Goal: Contribute content

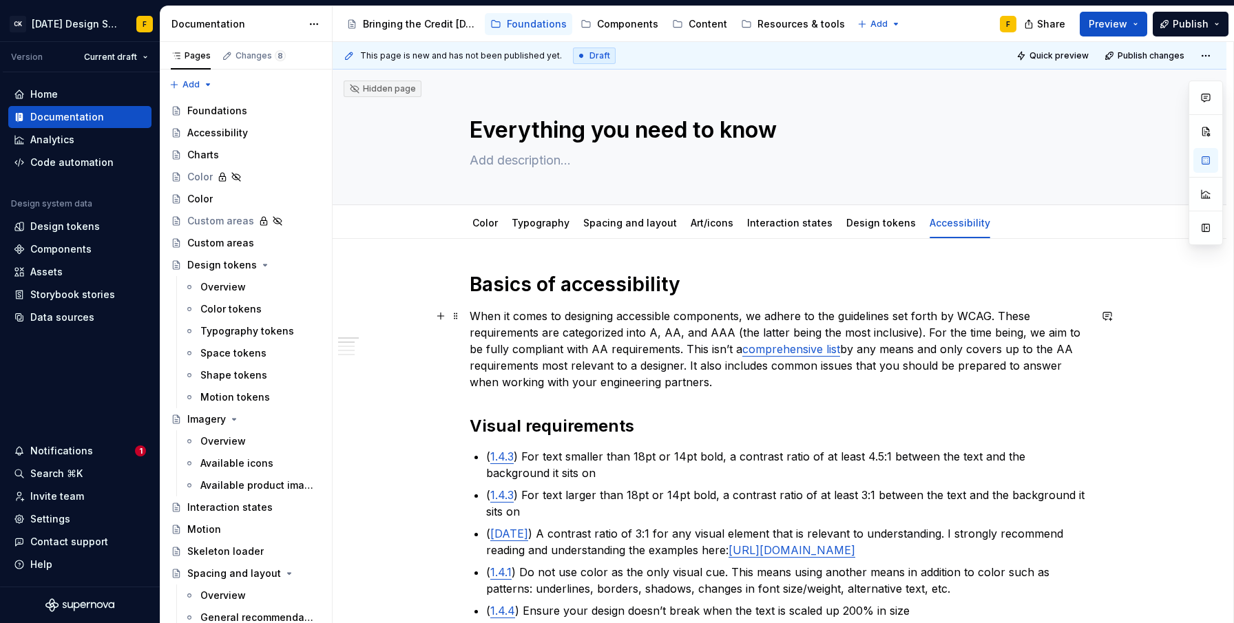
scroll to position [29, 0]
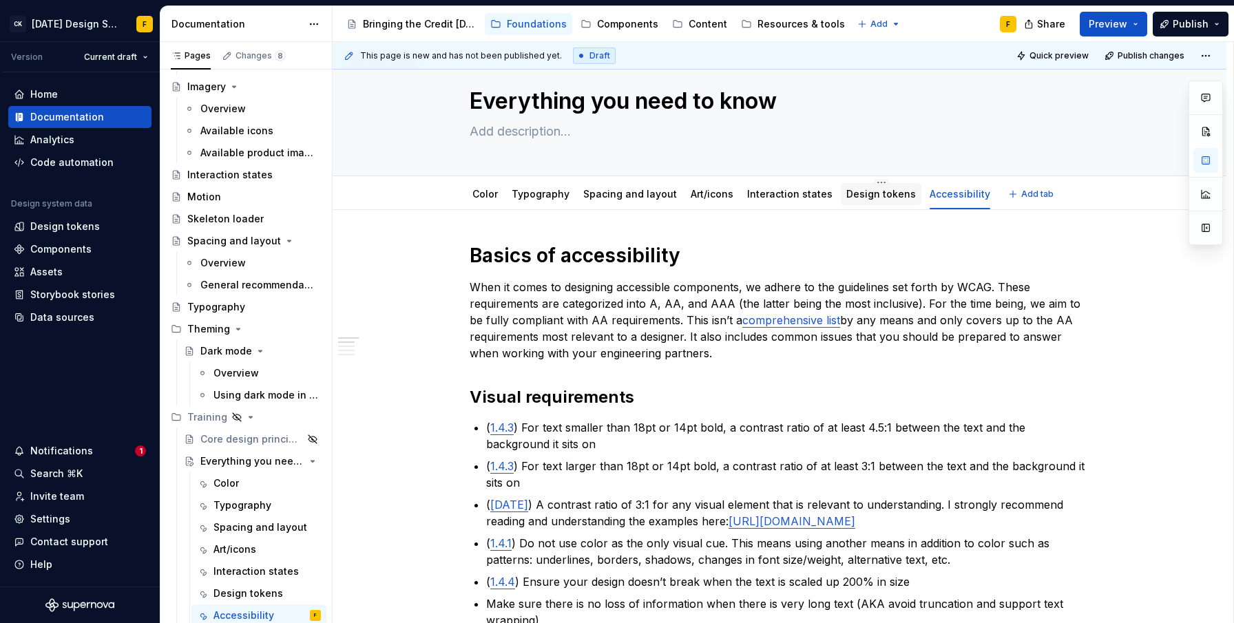
click at [873, 200] on div "Design tokens" at bounding box center [881, 194] width 70 height 14
click at [877, 196] on link "Design tokens" at bounding box center [881, 194] width 70 height 12
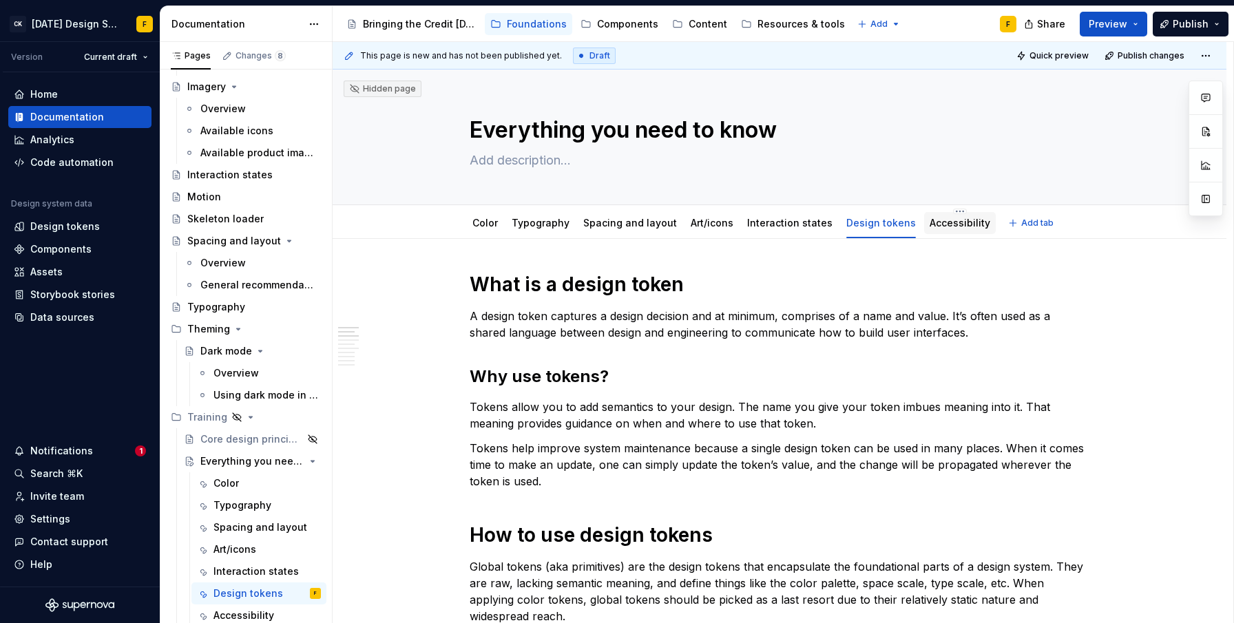
click at [938, 223] on link "Accessibility" at bounding box center [960, 223] width 61 height 12
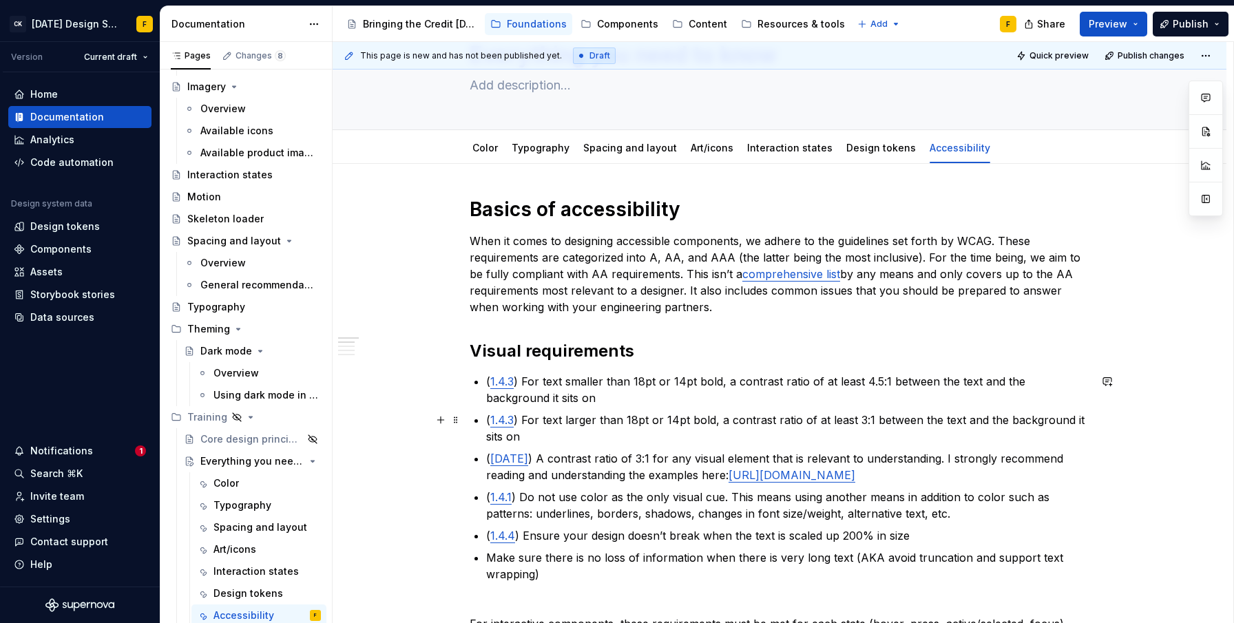
scroll to position [70, 0]
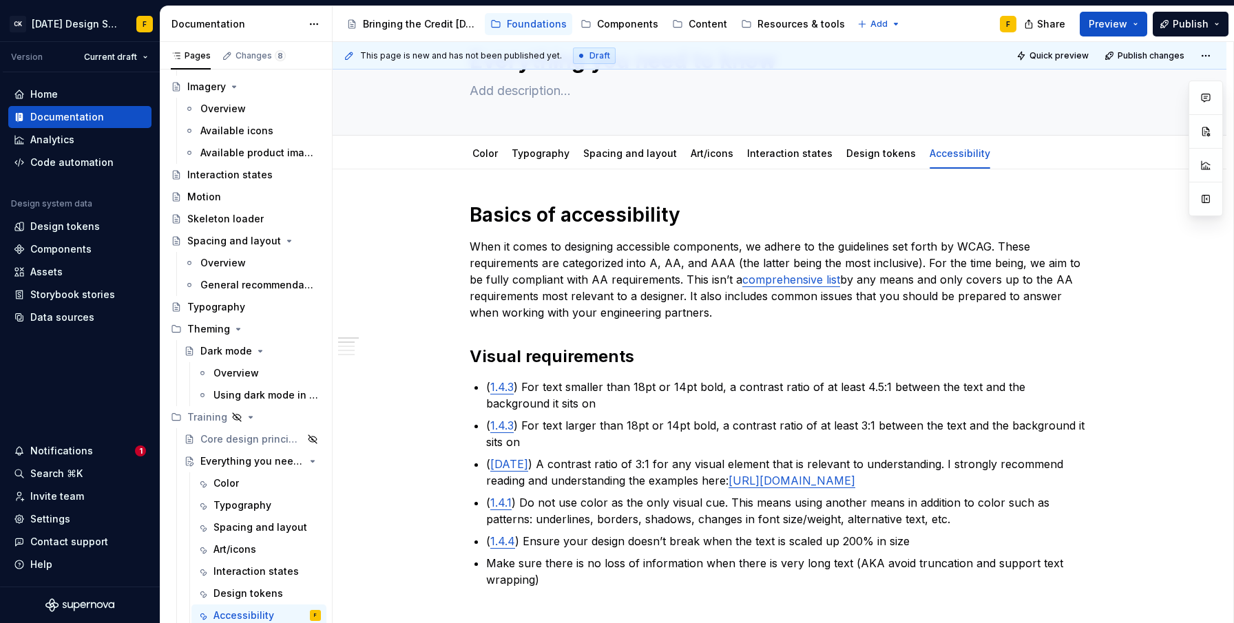
type textarea "*"
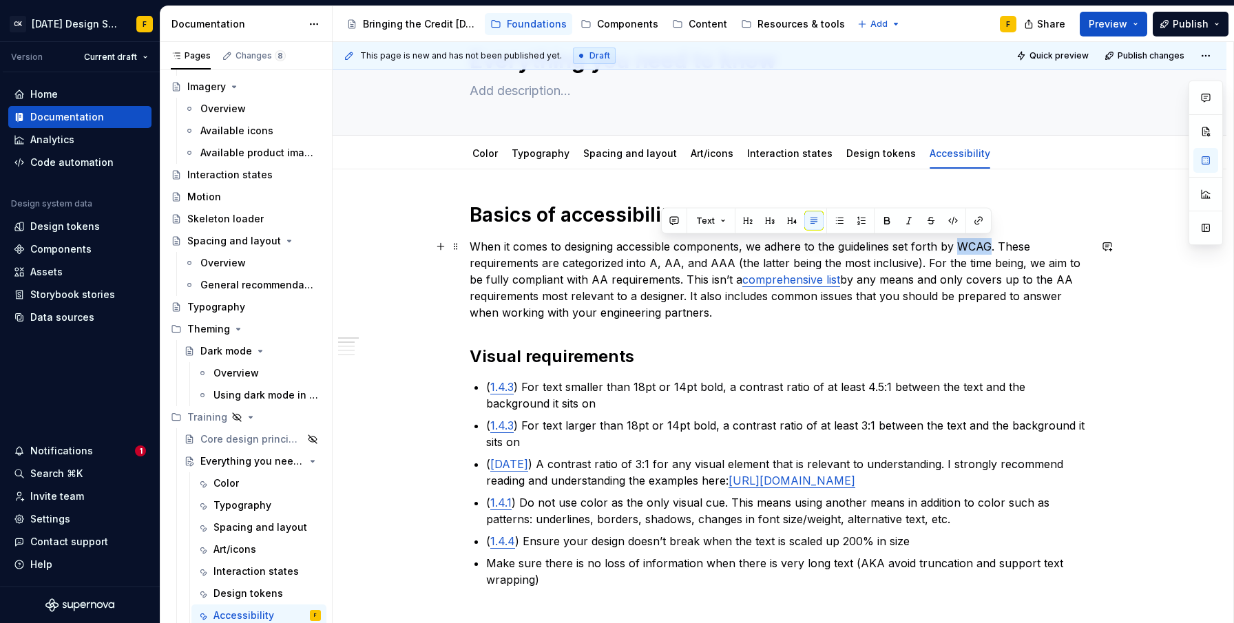
drag, startPoint x: 957, startPoint y: 244, endPoint x: 987, endPoint y: 247, distance: 30.4
click at [987, 247] on p "When it comes to designing accessible components, we adhere to the guidelines s…" at bounding box center [780, 279] width 620 height 83
click at [974, 220] on button "button" at bounding box center [978, 220] width 19 height 19
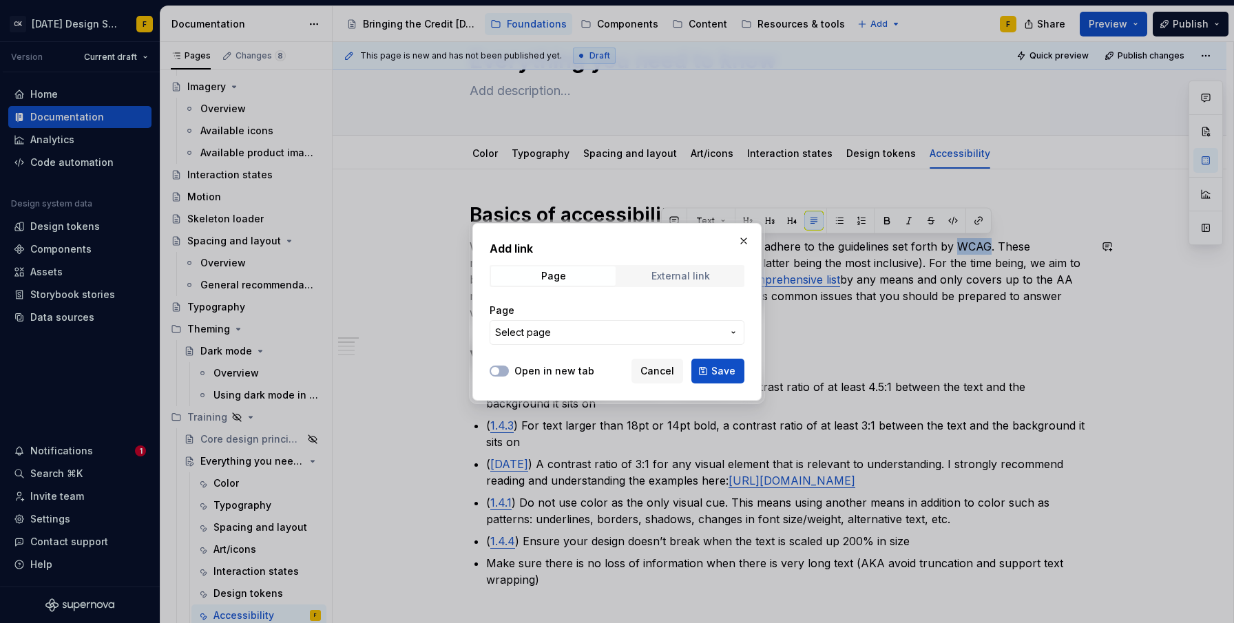
click at [657, 271] on div "External link" at bounding box center [680, 276] width 59 height 11
click at [628, 334] on input "URL" at bounding box center [617, 332] width 255 height 25
paste input "[URL][DOMAIN_NAME]"
type input "[URL][DOMAIN_NAME]"
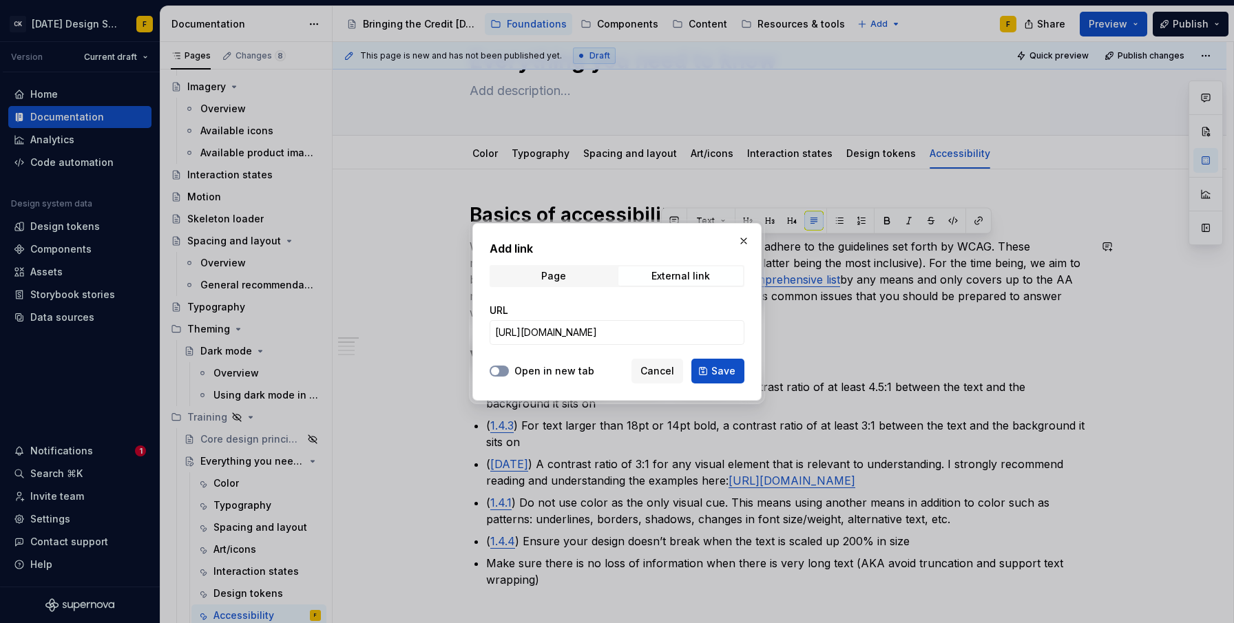
scroll to position [0, 0]
click at [495, 369] on span "button" at bounding box center [495, 371] width 8 height 8
click at [727, 366] on span "Save" at bounding box center [723, 371] width 24 height 14
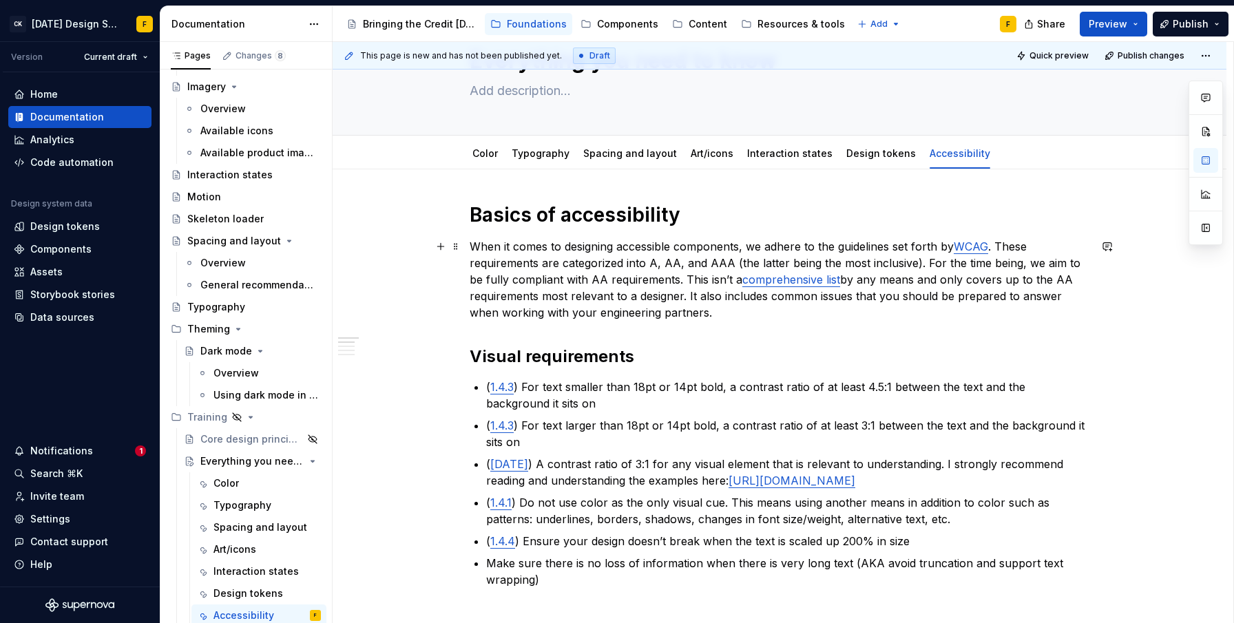
click at [988, 292] on p "When it comes to designing accessible components, we adhere to the guidelines s…" at bounding box center [780, 279] width 620 height 83
drag, startPoint x: 923, startPoint y: 263, endPoint x: 1031, endPoint y: 262, distance: 108.1
click at [1031, 262] on p "When it comes to designing accessible components, we adhere to the guidelines s…" at bounding box center [780, 279] width 620 height 83
click at [951, 266] on p "When it comes to designing accessible components, we adhere to the guidelines s…" at bounding box center [780, 279] width 620 height 83
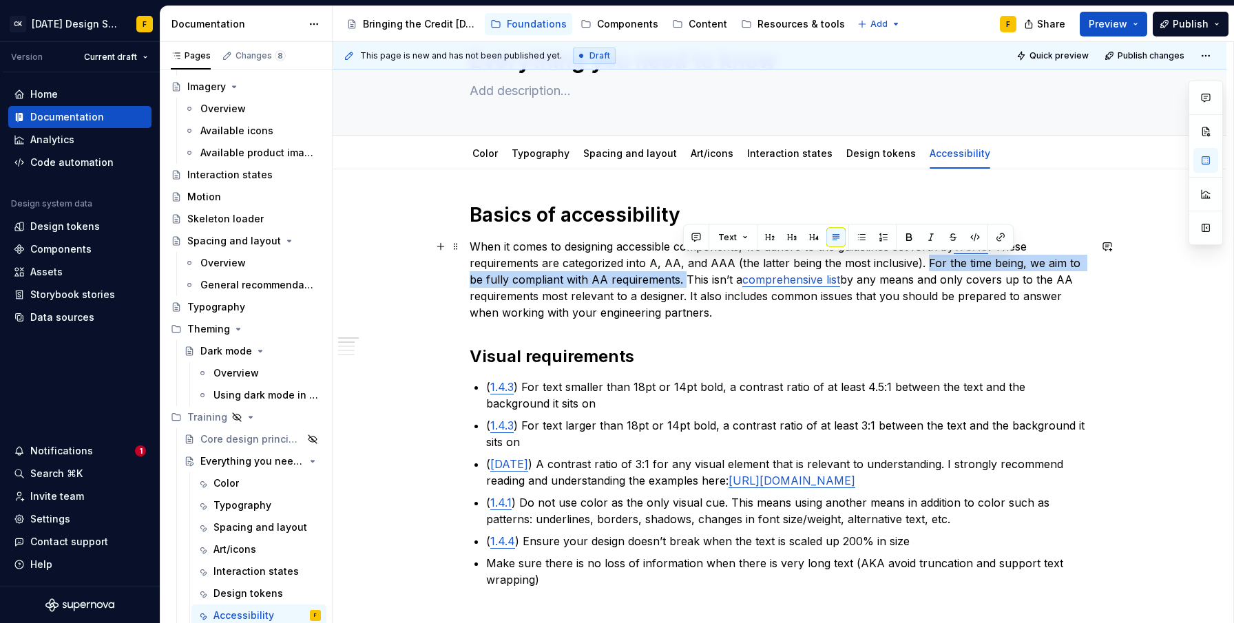
drag, startPoint x: 924, startPoint y: 261, endPoint x: 686, endPoint y: 281, distance: 239.1
click at [686, 281] on p "When it comes to designing accessible components, we adhere to the guidelines s…" at bounding box center [780, 279] width 620 height 83
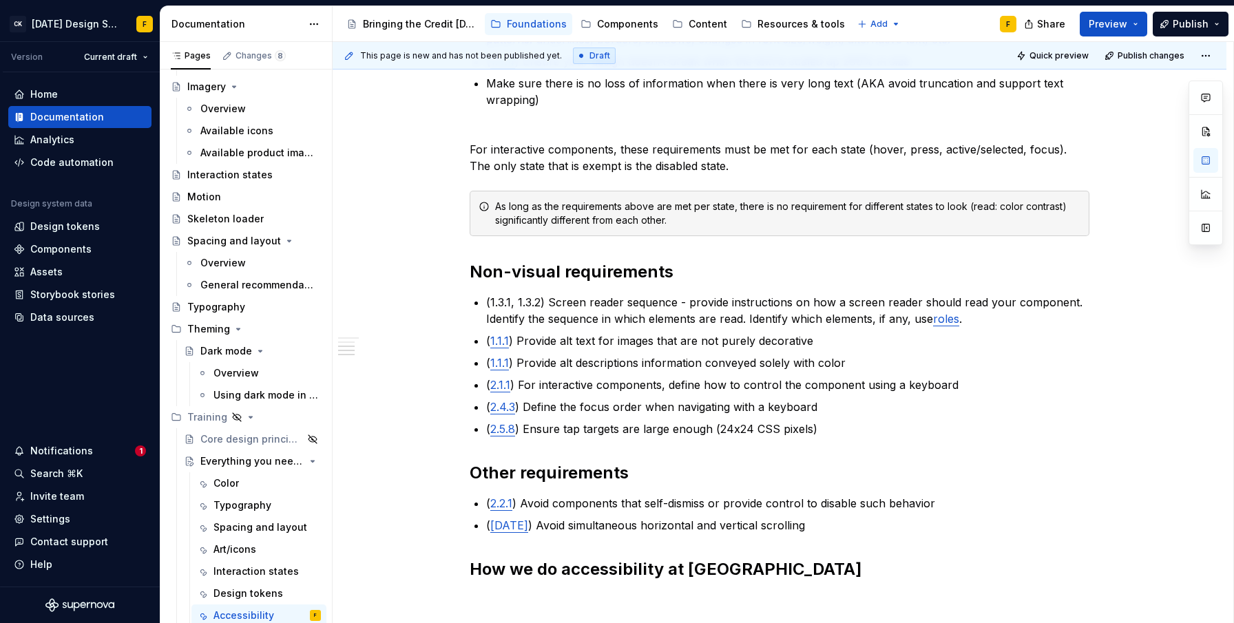
scroll to position [814, 0]
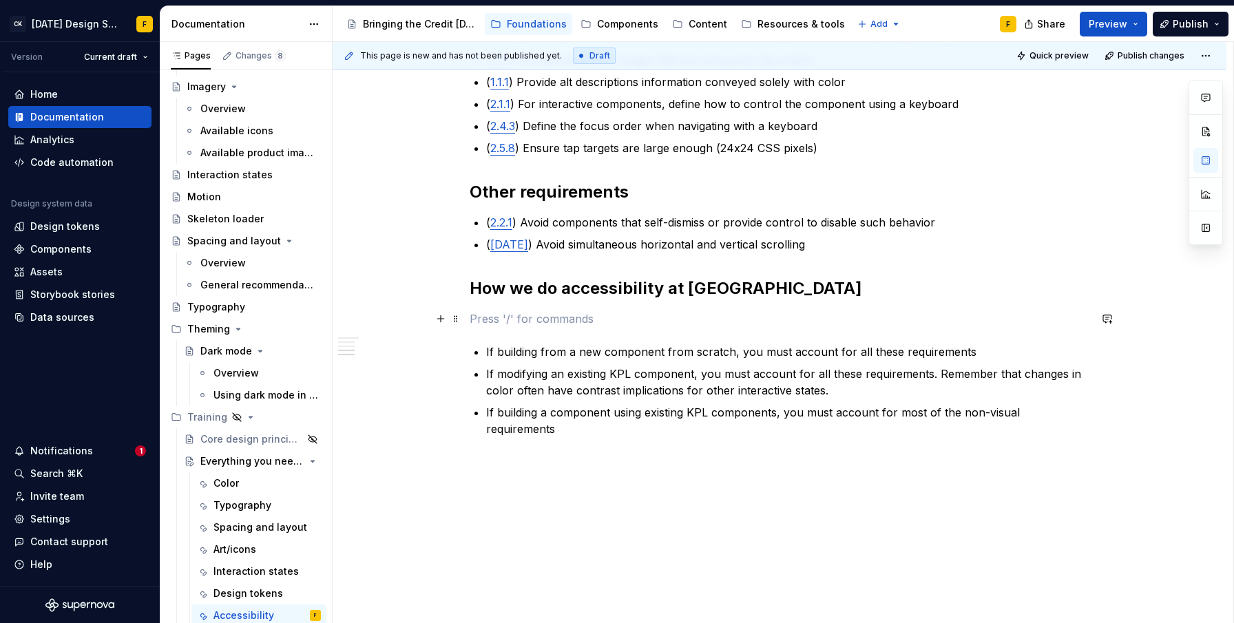
click at [623, 321] on p at bounding box center [780, 319] width 620 height 17
type textarea "*"
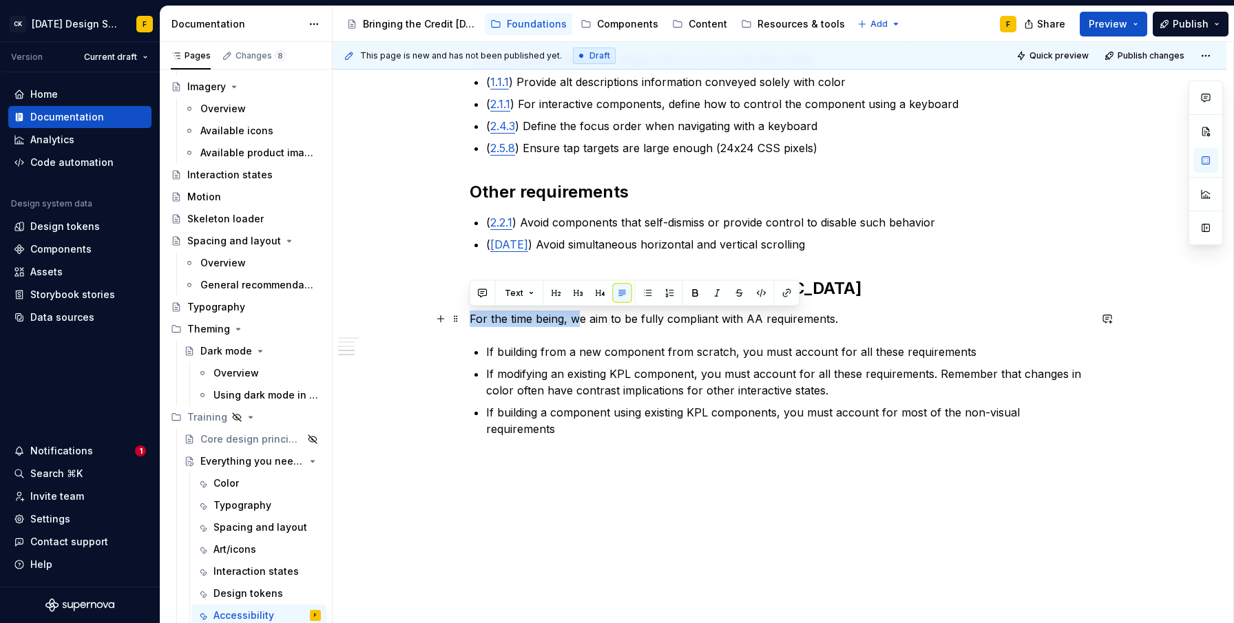
drag, startPoint x: 581, startPoint y: 317, endPoint x: 471, endPoint y: 314, distance: 109.5
click at [471, 314] on p "For the time being, we aim to be fully compliant with AA requirements." at bounding box center [780, 319] width 620 height 17
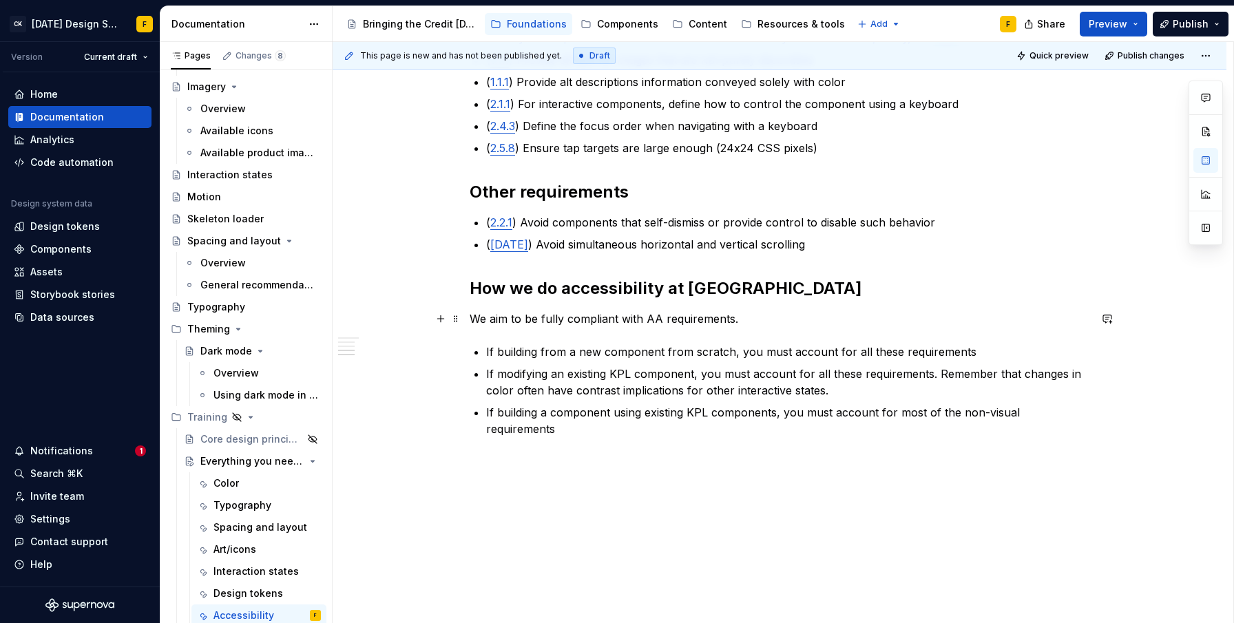
click at [647, 317] on p "We aim to be fully compliant with AA requirements." at bounding box center [780, 319] width 620 height 17
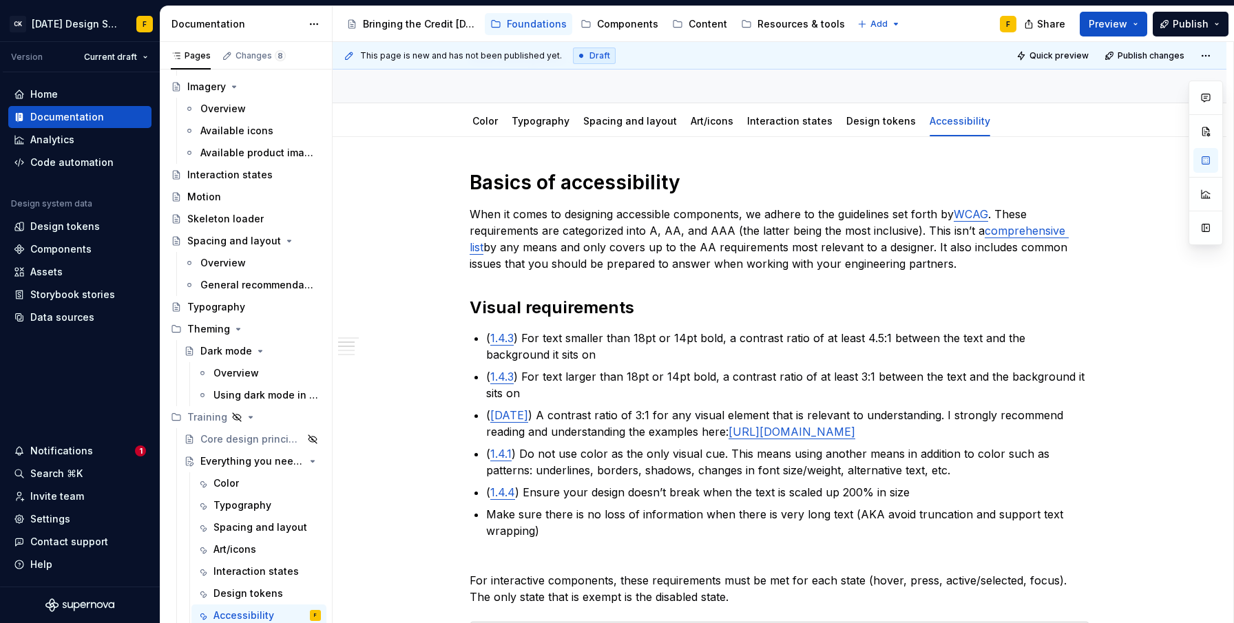
scroll to position [0, 0]
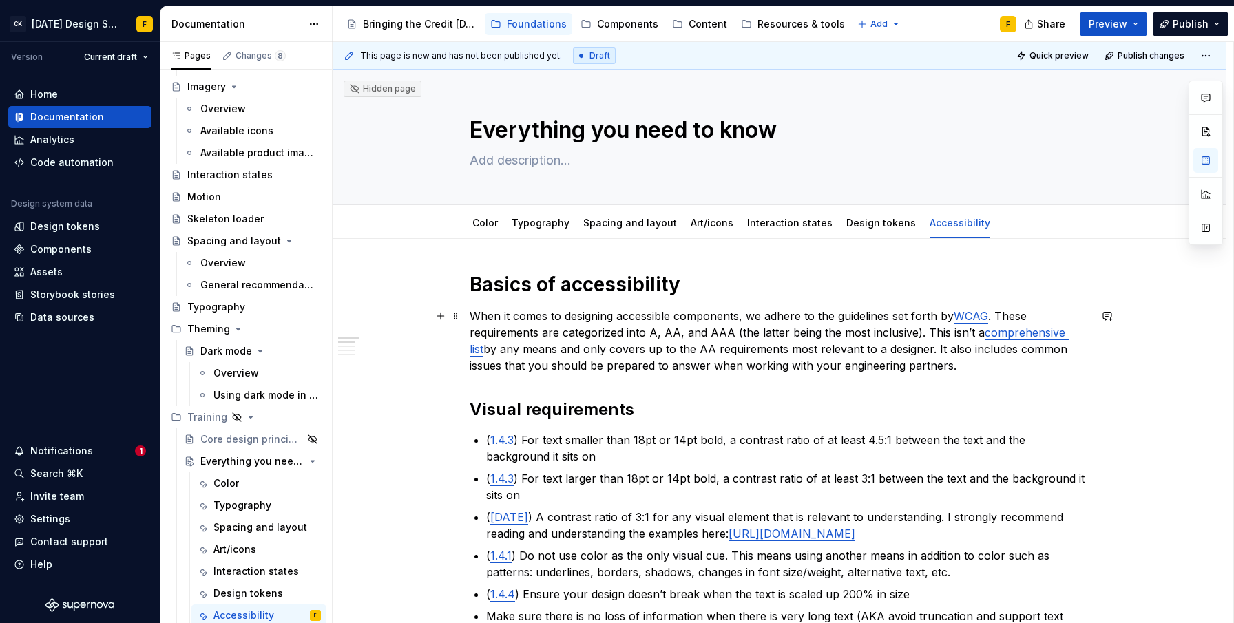
click at [999, 316] on p "When it comes to designing accessible components, we adhere to the guidelines s…" at bounding box center [780, 341] width 620 height 66
click at [1027, 317] on p "When it comes to designing accessible components, we adhere to the guidelines s…" at bounding box center [780, 341] width 620 height 66
click at [734, 332] on p "When it comes to designing accessible components, we adhere to the guidelines s…" at bounding box center [780, 341] width 620 height 66
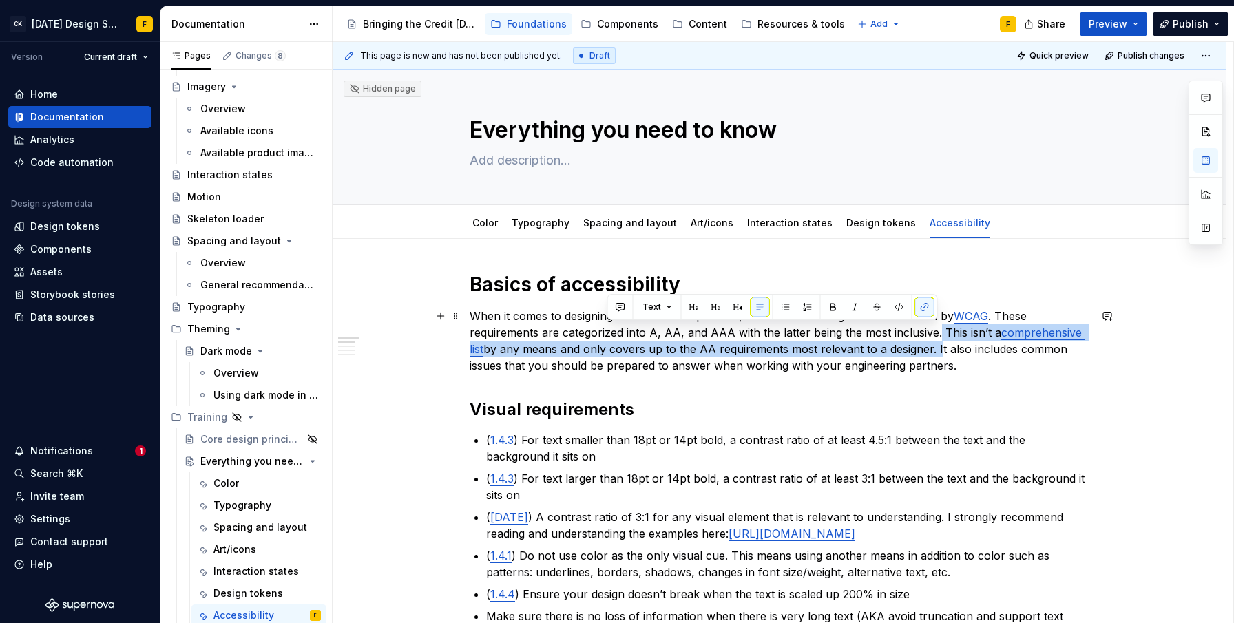
drag, startPoint x: 937, startPoint y: 334, endPoint x: 935, endPoint y: 348, distance: 13.9
click at [935, 348] on p "When it comes to designing accessible components, we adhere to the guidelines s…" at bounding box center [780, 341] width 620 height 66
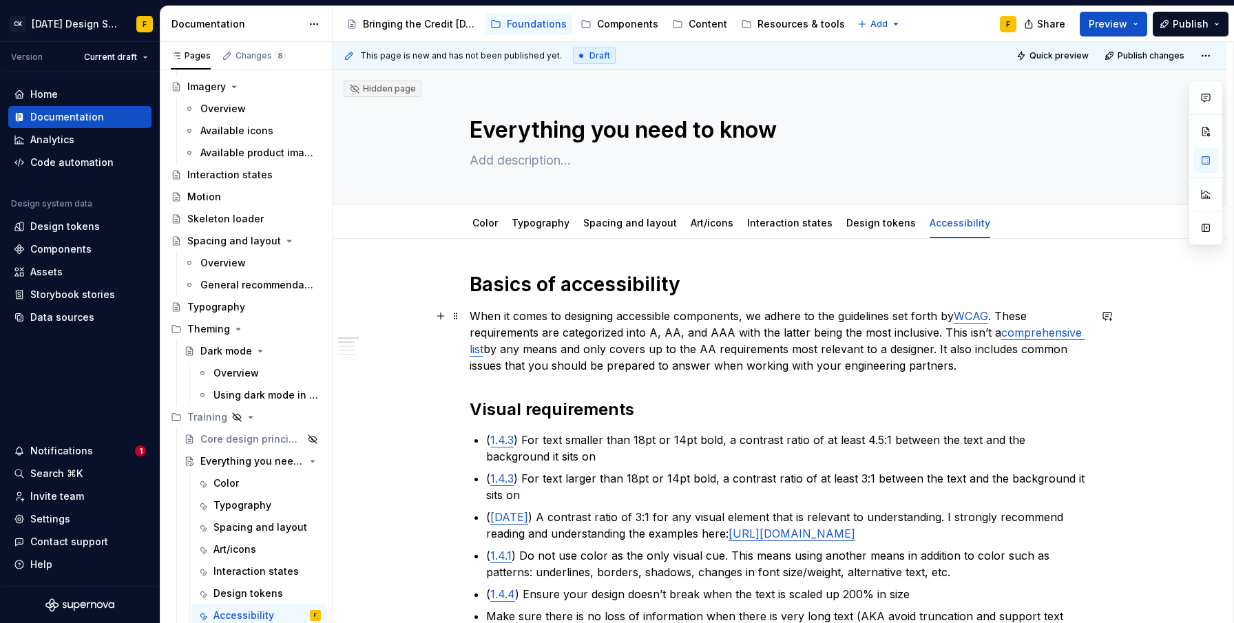
click at [931, 333] on p "When it comes to designing accessible components, we adhere to the guidelines s…" at bounding box center [780, 341] width 620 height 66
click at [935, 337] on p "When it comes to designing accessible components, we adhere to the guidelines s…" at bounding box center [780, 341] width 620 height 66
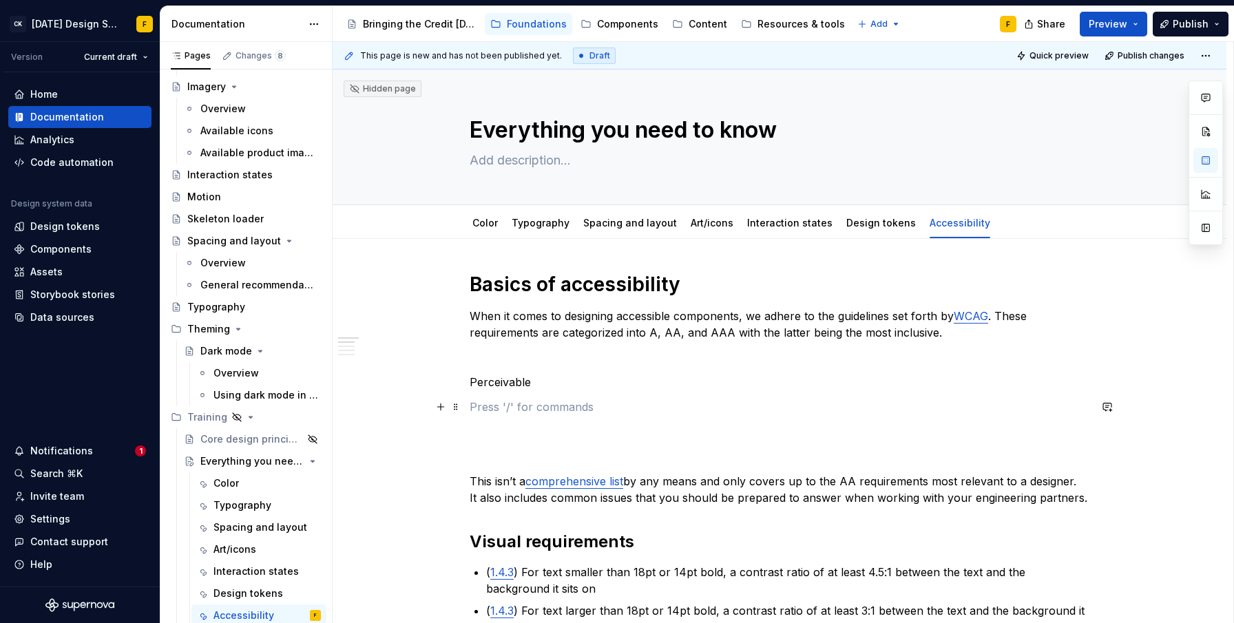
click at [495, 413] on p at bounding box center [780, 407] width 620 height 17
click at [526, 410] on p at bounding box center [780, 407] width 620 height 17
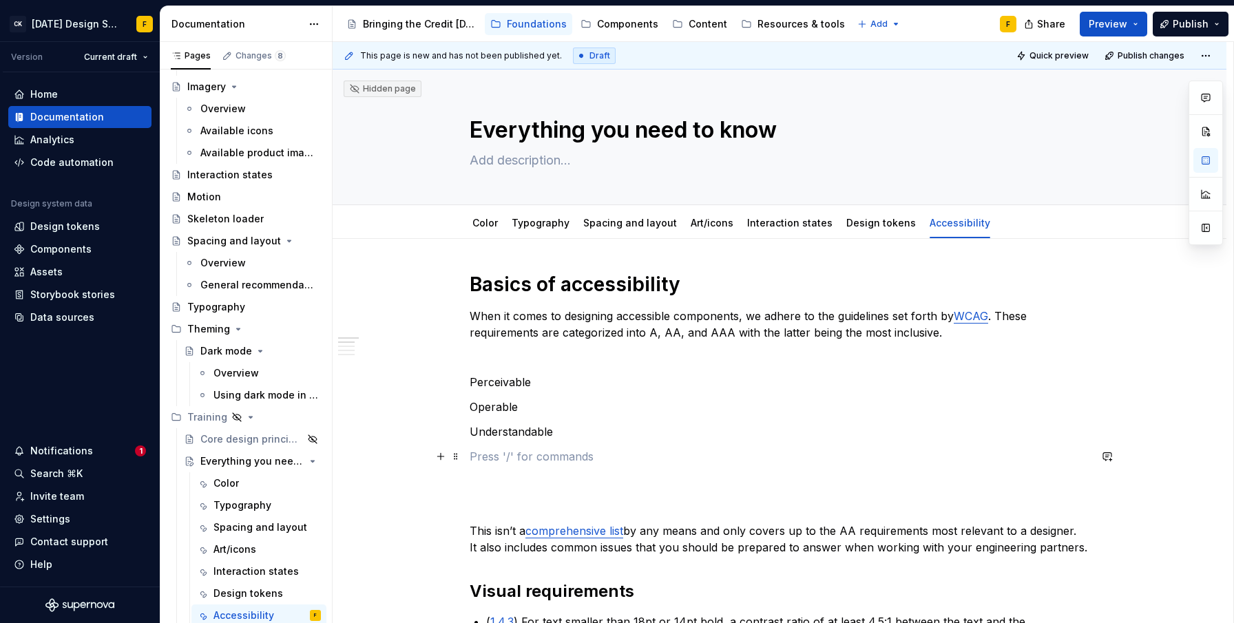
click at [486, 454] on p at bounding box center [780, 456] width 620 height 17
click at [573, 358] on p at bounding box center [780, 357] width 620 height 17
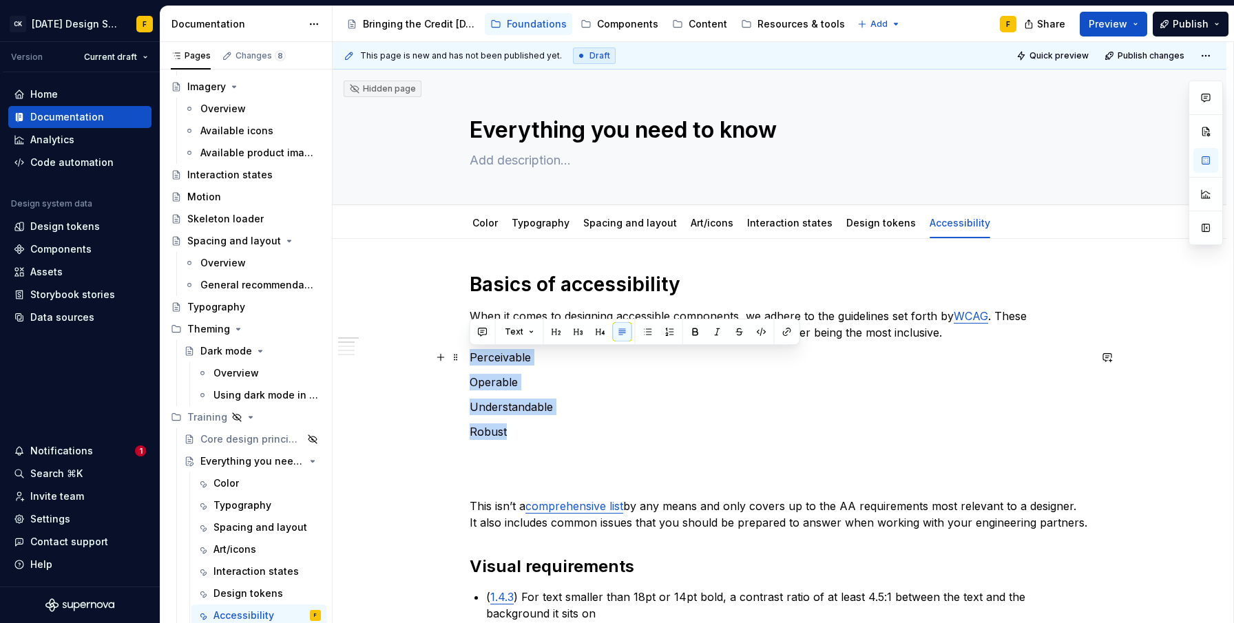
drag, startPoint x: 519, startPoint y: 431, endPoint x: 463, endPoint y: 349, distance: 99.5
click at [554, 333] on button "button" at bounding box center [556, 331] width 19 height 19
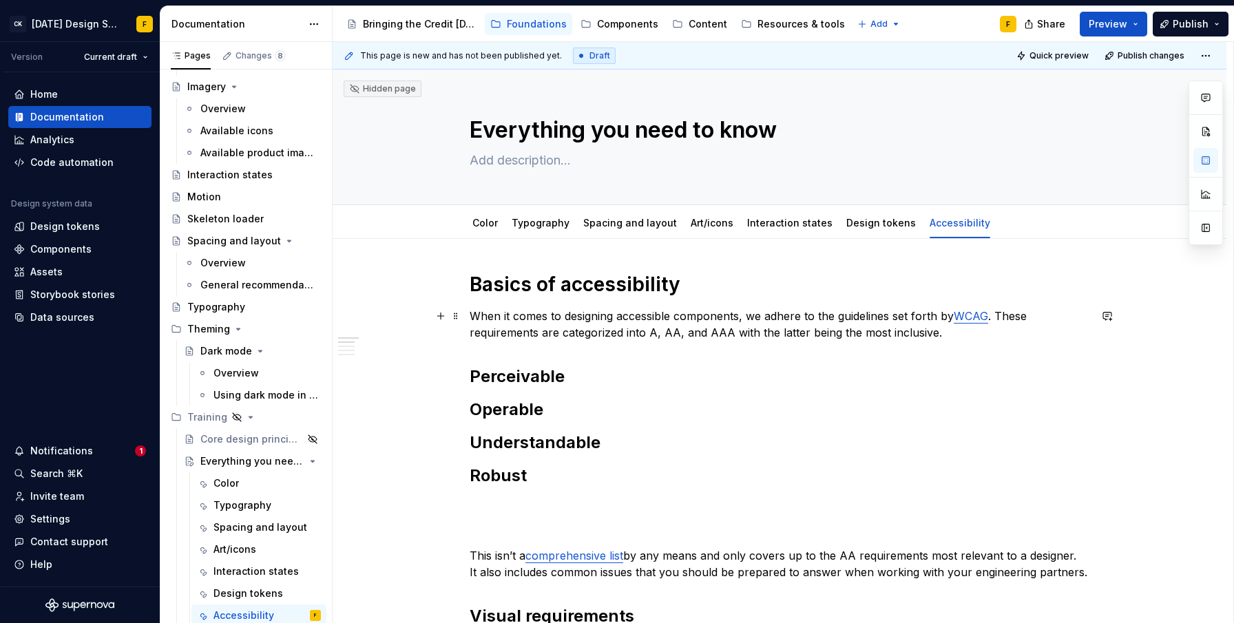
click at [954, 334] on p "When it comes to designing accessible components, we adhere to the guidelines s…" at bounding box center [780, 324] width 620 height 33
click at [587, 316] on p "When it comes to designing accessible components, we adhere to the guidelines s…" at bounding box center [780, 324] width 620 height 33
click at [705, 311] on p "When it comes to creating accessible components, we adhere to the guidelines se…" at bounding box center [780, 324] width 620 height 33
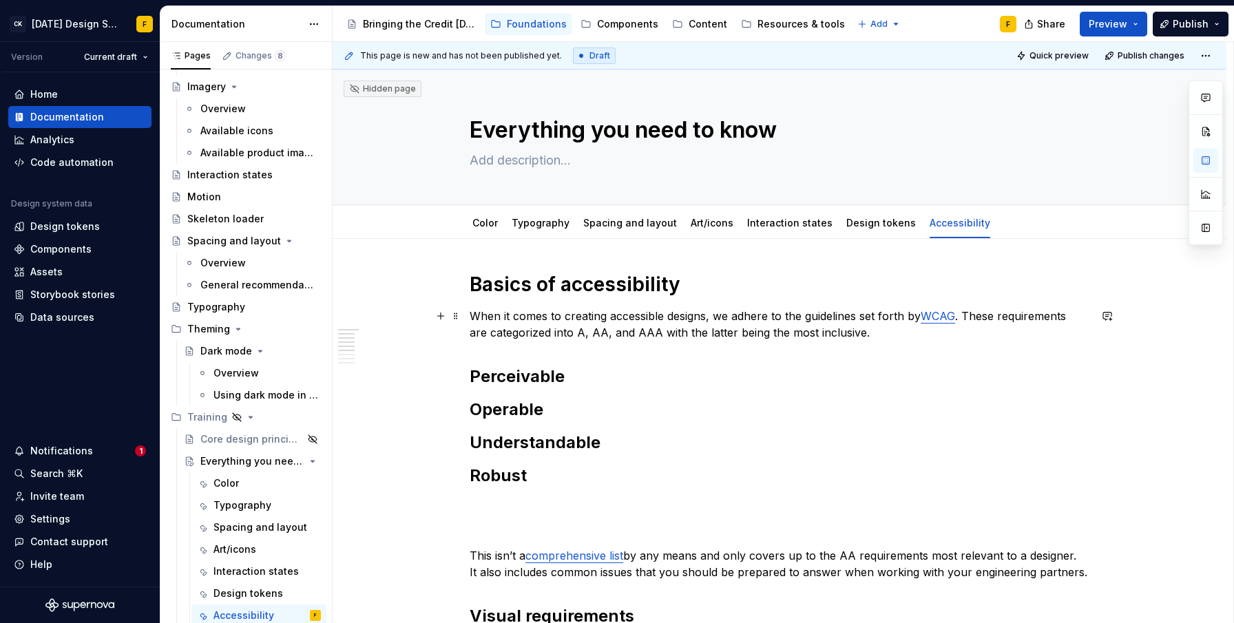
click at [918, 317] on p "When it comes to creating accessible designs, we adhere to the guidelines set f…" at bounding box center [780, 324] width 620 height 33
click at [945, 315] on link "WCAG" at bounding box center [938, 316] width 34 height 14
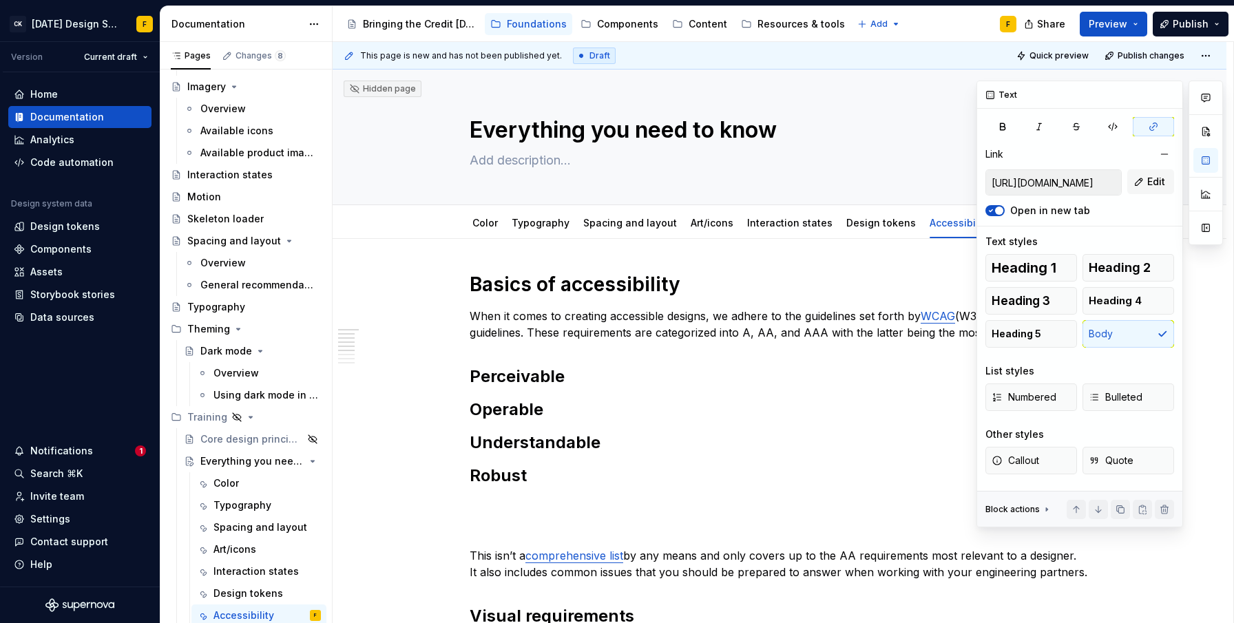
click at [1083, 185] on input "[URL][DOMAIN_NAME]" at bounding box center [1053, 182] width 135 height 25
type textarea "*"
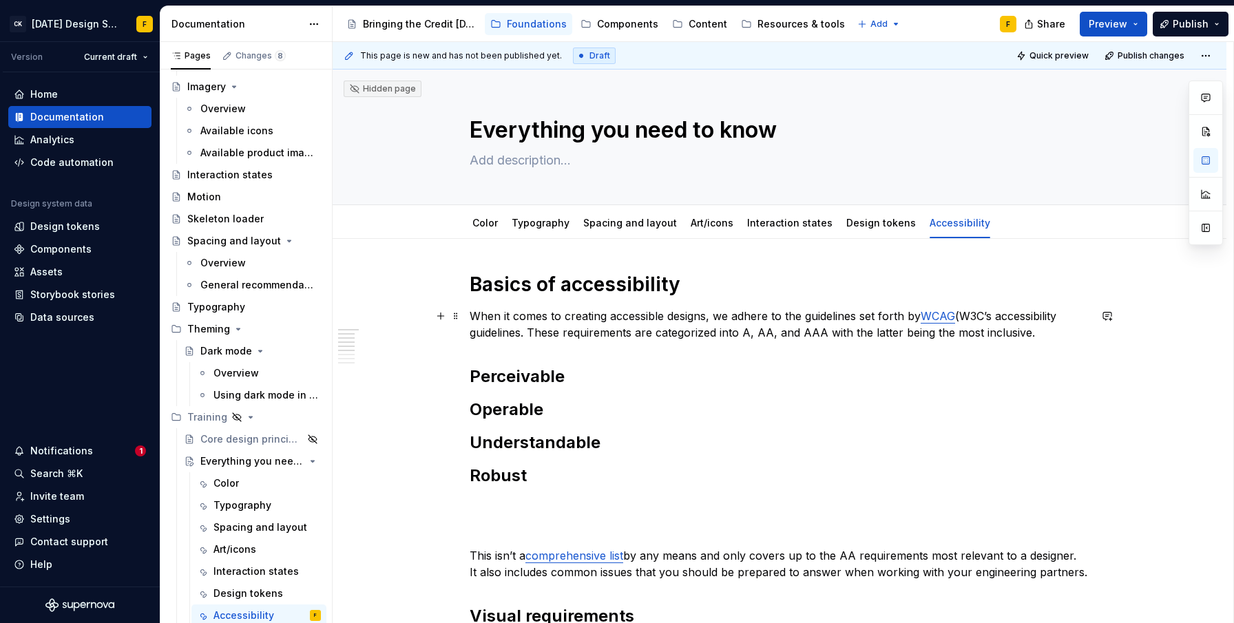
click at [860, 320] on p "When it comes to creating accessible designs, we adhere to the guidelines set f…" at bounding box center [780, 324] width 620 height 33
drag, startPoint x: 926, startPoint y: 316, endPoint x: 967, endPoint y: 316, distance: 41.3
click at [967, 316] on p "When it comes to creating accessible designs, we adhere to the guidelines set f…" at bounding box center [780, 324] width 620 height 33
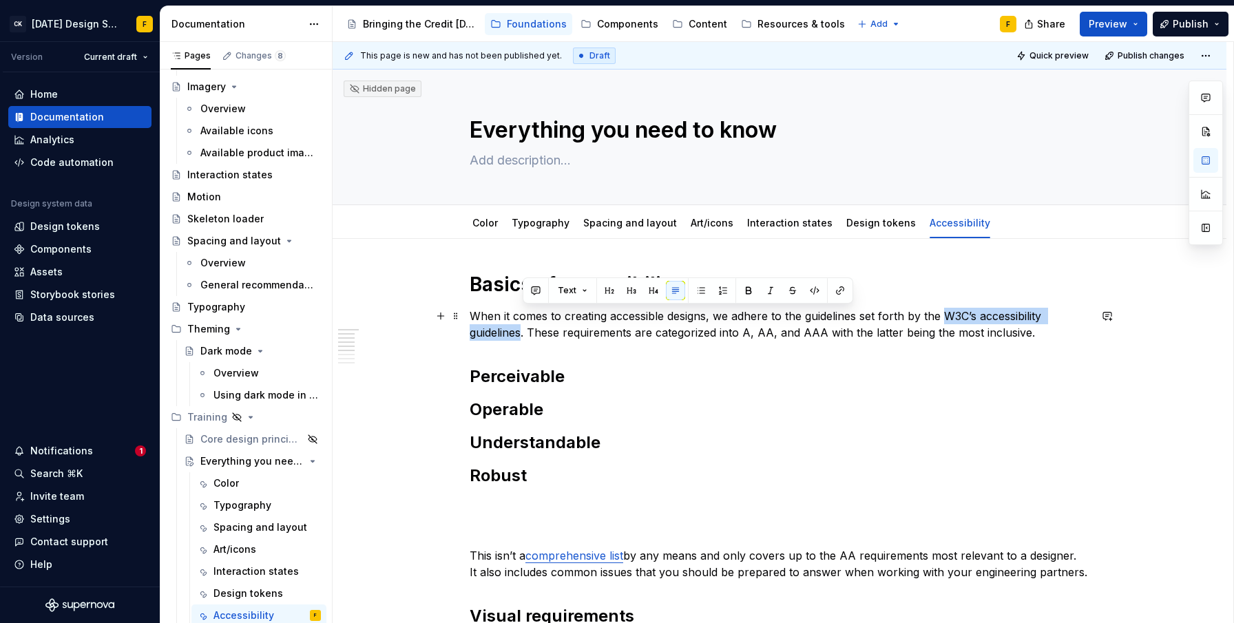
drag, startPoint x: 944, startPoint y: 320, endPoint x: 521, endPoint y: 335, distance: 423.1
click at [521, 335] on p "When it comes to creating accessible designs, we adhere to the guidelines set f…" at bounding box center [780, 324] width 620 height 33
click at [834, 293] on button "button" at bounding box center [840, 290] width 19 height 19
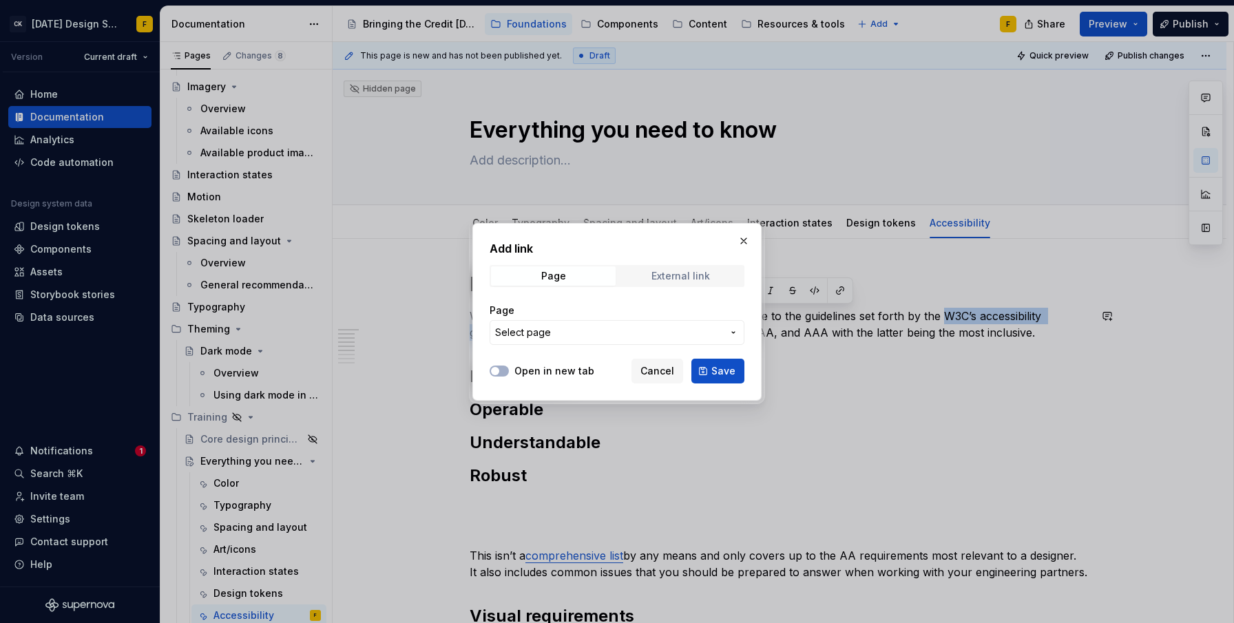
click at [707, 279] on div "External link" at bounding box center [680, 276] width 59 height 11
click at [550, 332] on input "URL" at bounding box center [617, 332] width 255 height 25
click at [499, 372] on icon "button" at bounding box center [495, 371] width 11 height 8
click at [545, 333] on input "URL" at bounding box center [617, 332] width 255 height 25
paste input "[URL][DOMAIN_NAME]"
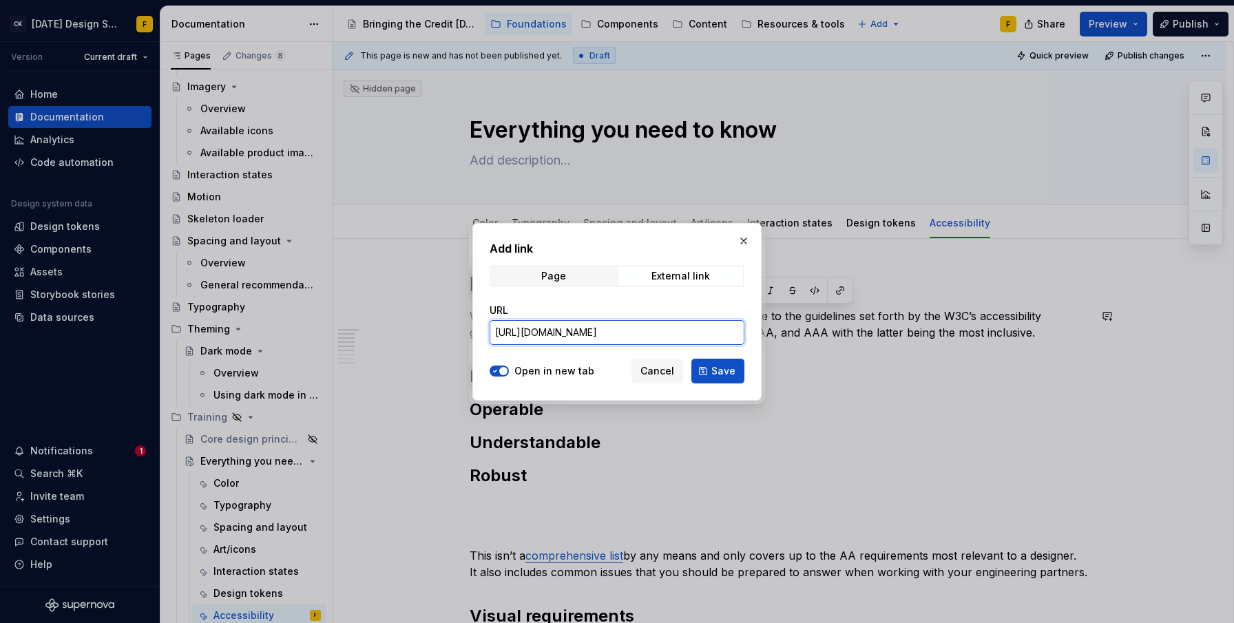
scroll to position [0, 202]
type input "[URL][DOMAIN_NAME]"
click at [717, 373] on span "Save" at bounding box center [723, 371] width 24 height 14
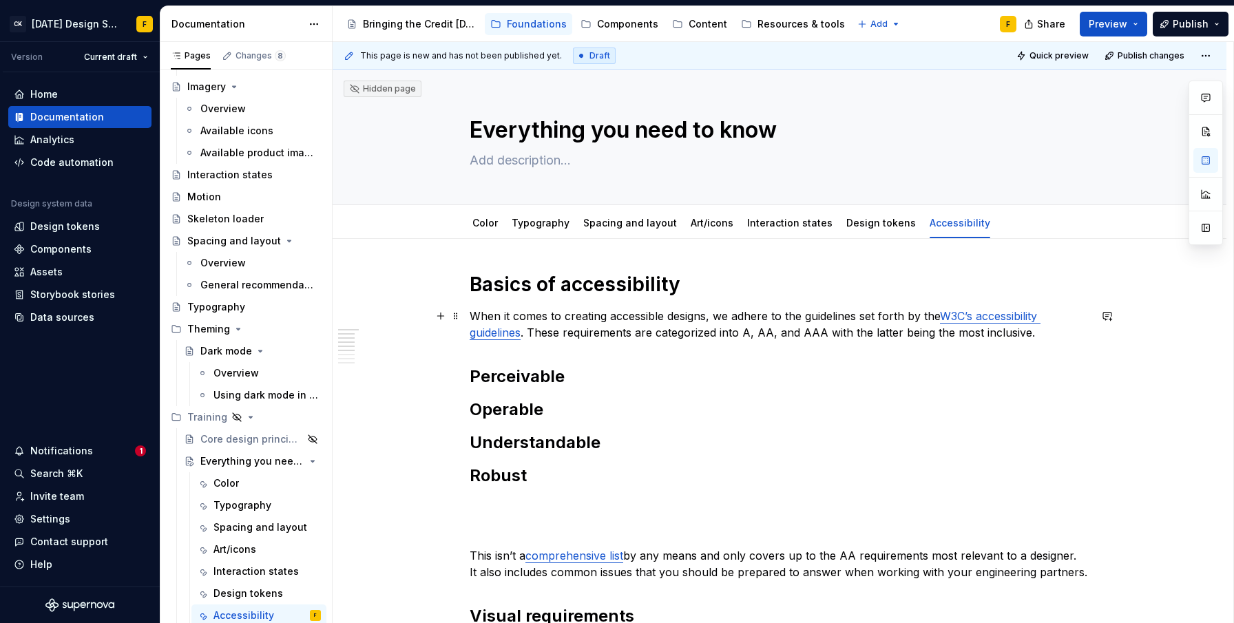
click at [523, 335] on p "When it comes to creating accessible designs, we adhere to the guidelines set f…" at bounding box center [780, 324] width 620 height 33
click at [654, 325] on p "When it comes to creating accessible designs, we adhere to the guidelines set f…" at bounding box center [780, 324] width 620 height 33
drag, startPoint x: 1074, startPoint y: 333, endPoint x: 1120, endPoint y: 424, distance: 101.6
click at [1074, 333] on p "When it comes to creating accessible designs, we adhere to the guidelines set f…" at bounding box center [780, 324] width 620 height 33
click at [682, 334] on p "When it comes to creating accessible designs, we adhere to the guidelines set f…" at bounding box center [780, 324] width 620 height 33
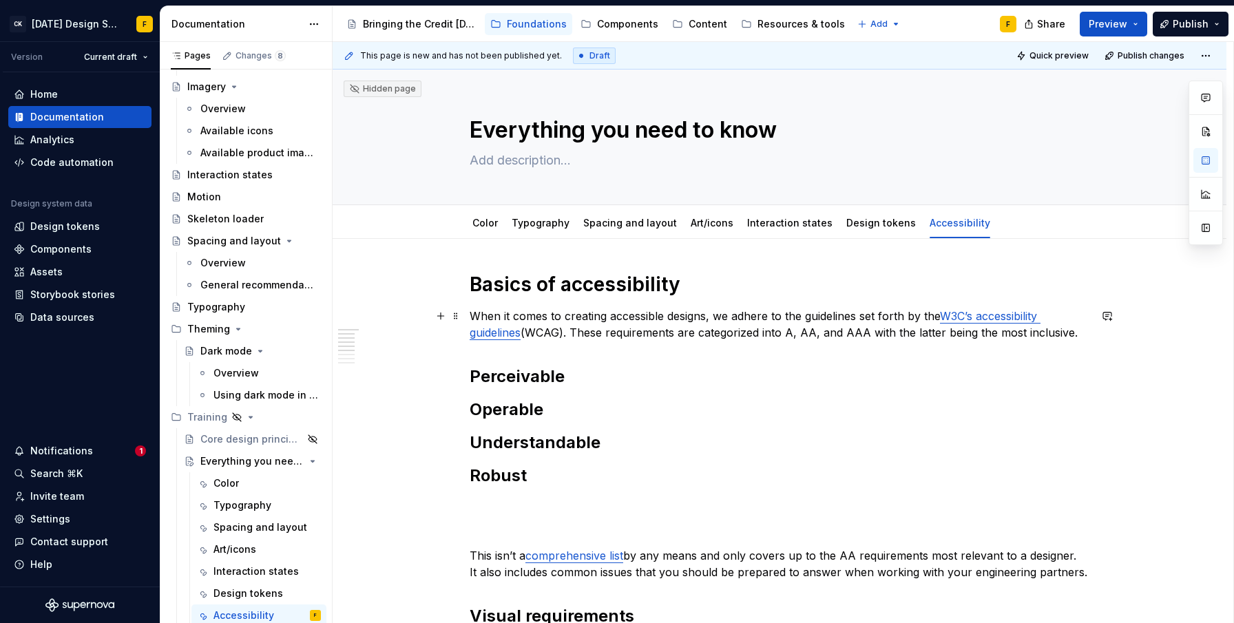
click at [1077, 334] on p "When it comes to creating accessible designs, we adhere to the guidelines set f…" at bounding box center [780, 324] width 620 height 33
drag, startPoint x: 872, startPoint y: 333, endPoint x: 896, endPoint y: 335, distance: 24.2
click at [896, 335] on p "When it comes to creating accessible designs, we adhere to the guidelines set f…" at bounding box center [780, 324] width 620 height 33
click at [1063, 332] on p "When it comes to creating accessible designs, we adhere to the guidelines set f…" at bounding box center [780, 324] width 620 height 33
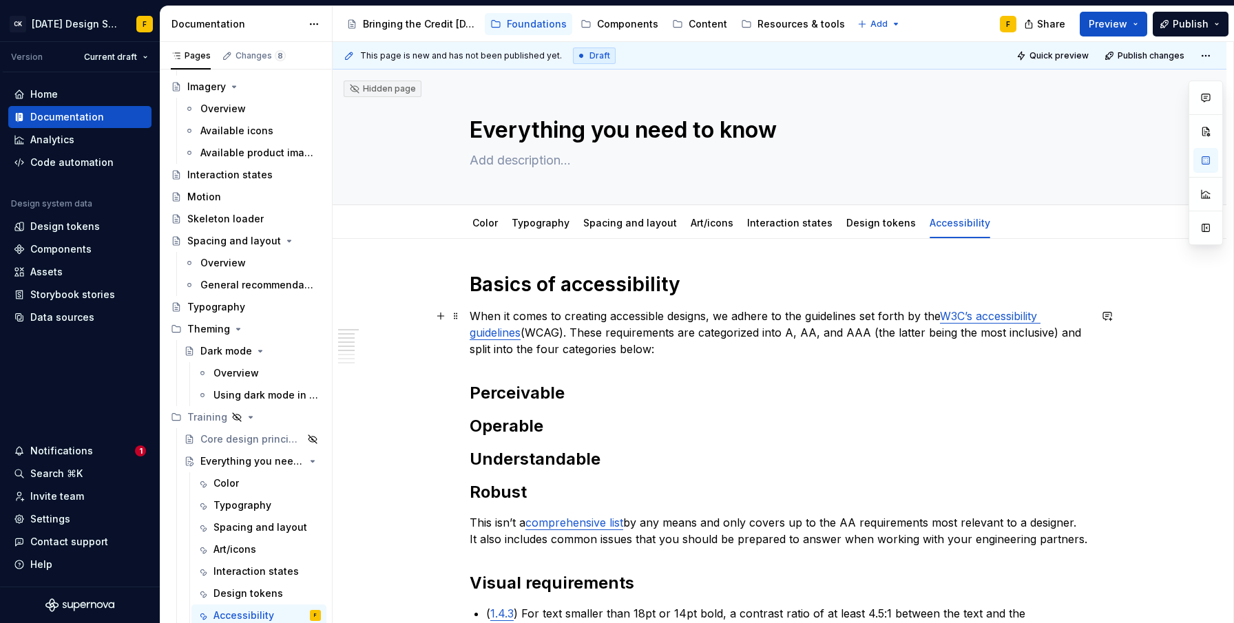
type textarea "*"
